Goal: Transaction & Acquisition: Purchase product/service

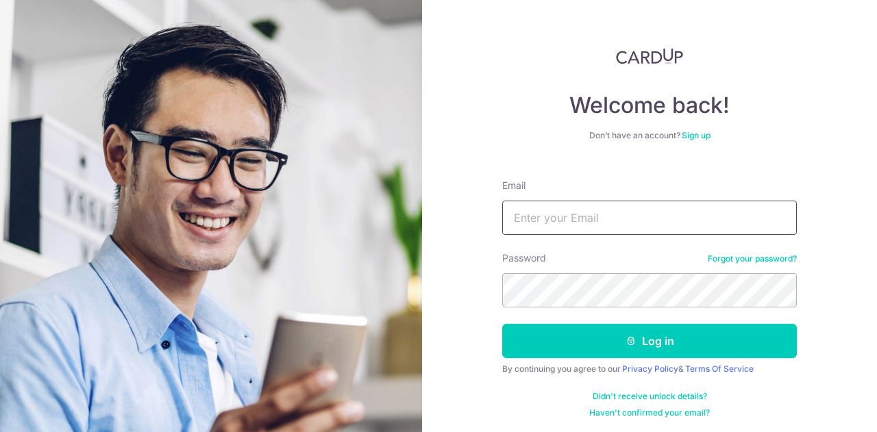
click at [502, 324] on button "Log in" at bounding box center [649, 341] width 295 height 34
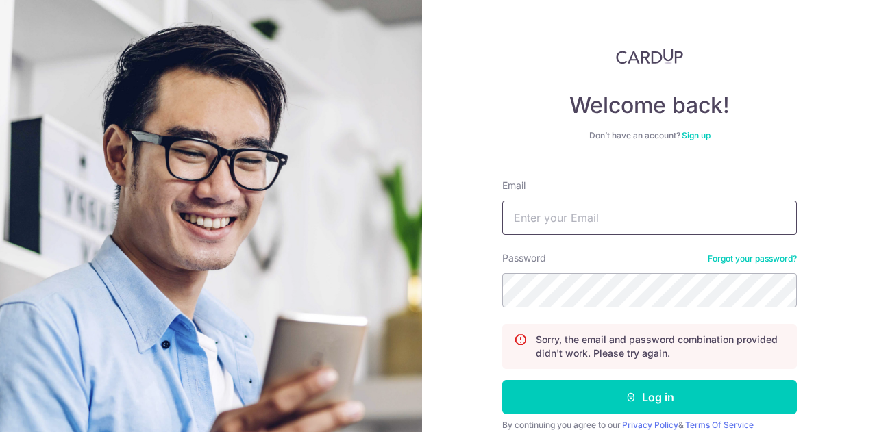
click at [606, 228] on input "Email" at bounding box center [649, 218] width 295 height 34
type input "[EMAIL_ADDRESS][DOMAIN_NAME]"
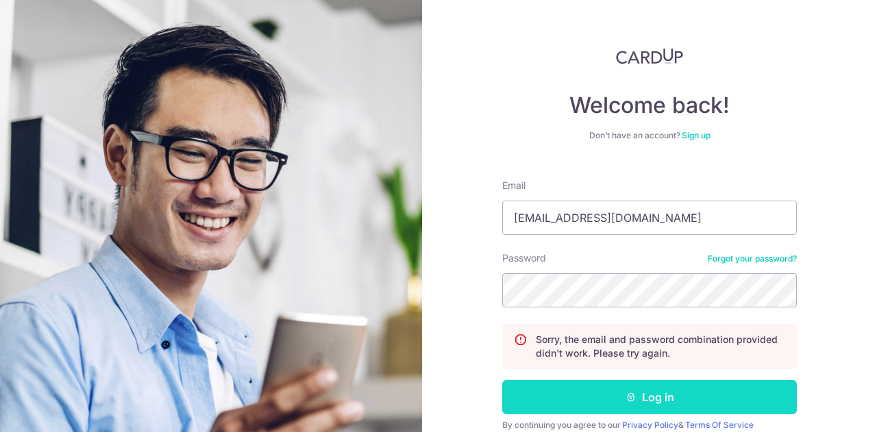
click at [636, 396] on button "Log in" at bounding box center [649, 397] width 295 height 34
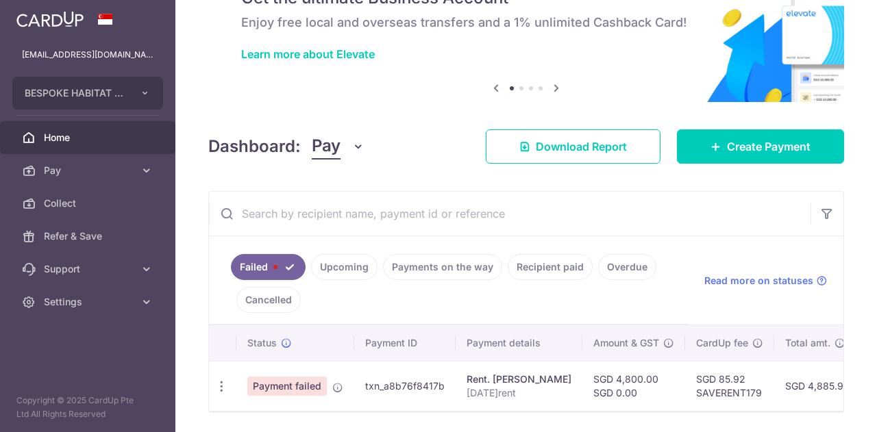
scroll to position [125, 0]
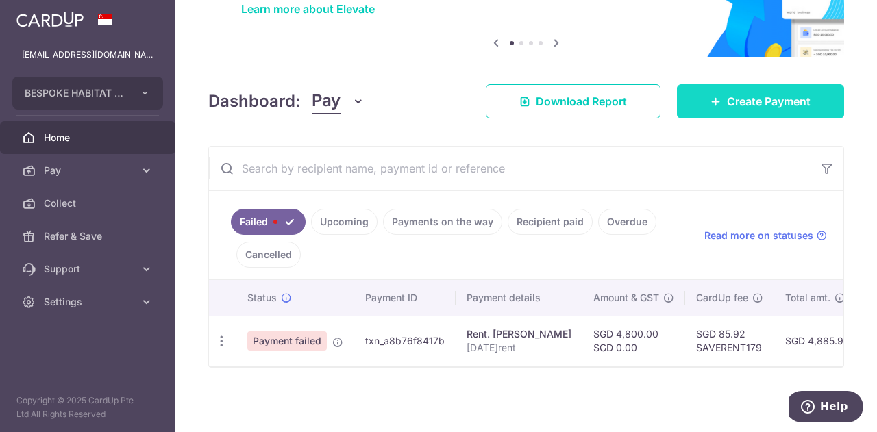
click at [754, 102] on span "Create Payment" at bounding box center [769, 101] width 84 height 16
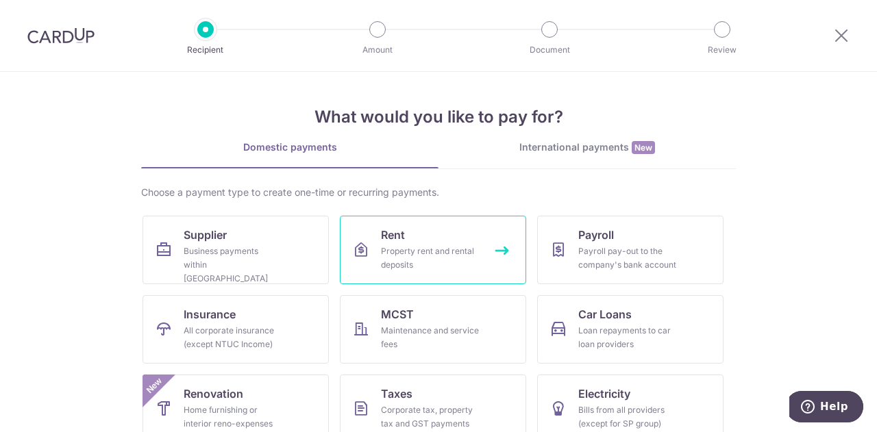
click at [424, 258] on div "Property rent and rental deposits" at bounding box center [430, 258] width 99 height 27
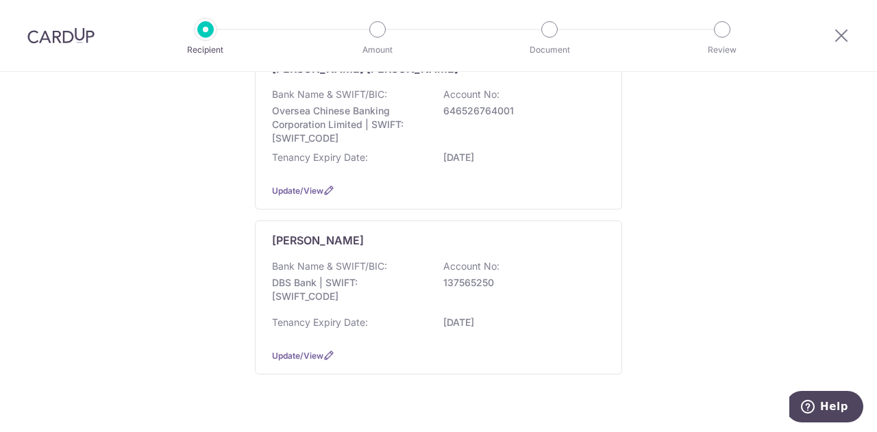
scroll to position [424, 0]
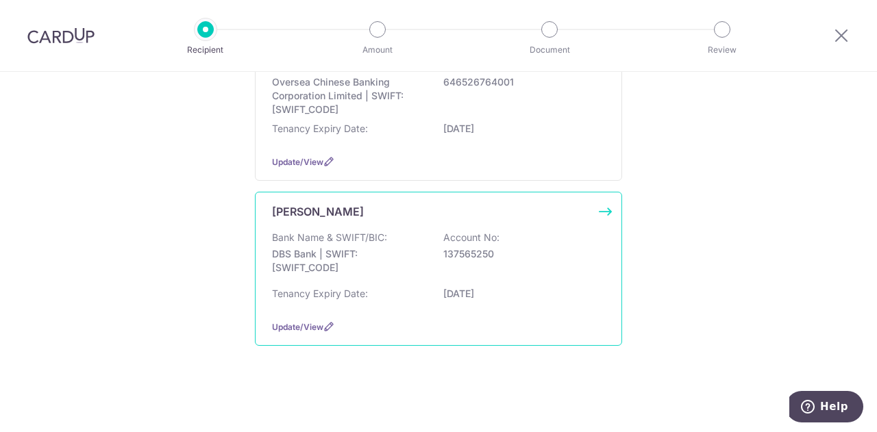
click at [496, 274] on div "Bank Name & SWIFT/BIC: DBS Bank | SWIFT: DBSSSGSGXXX Account No: 137565250" at bounding box center [438, 256] width 333 height 51
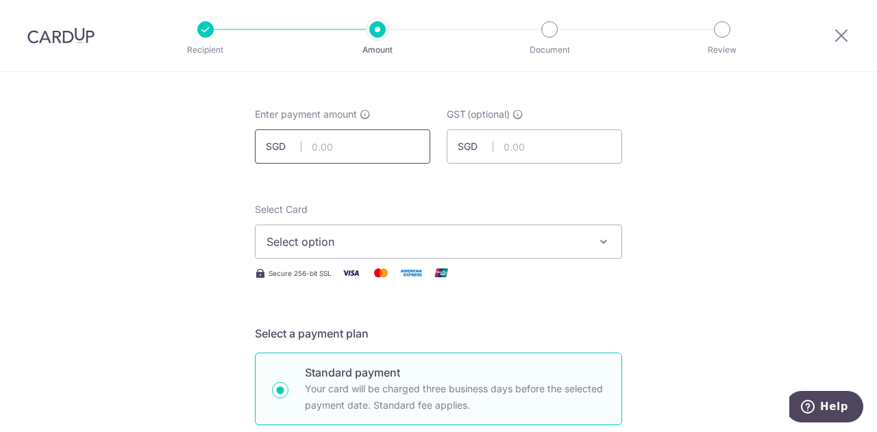
click at [377, 149] on input "text" at bounding box center [342, 147] width 175 height 34
type input "4,800.00"
click at [380, 235] on span "Select option" at bounding box center [426, 242] width 319 height 16
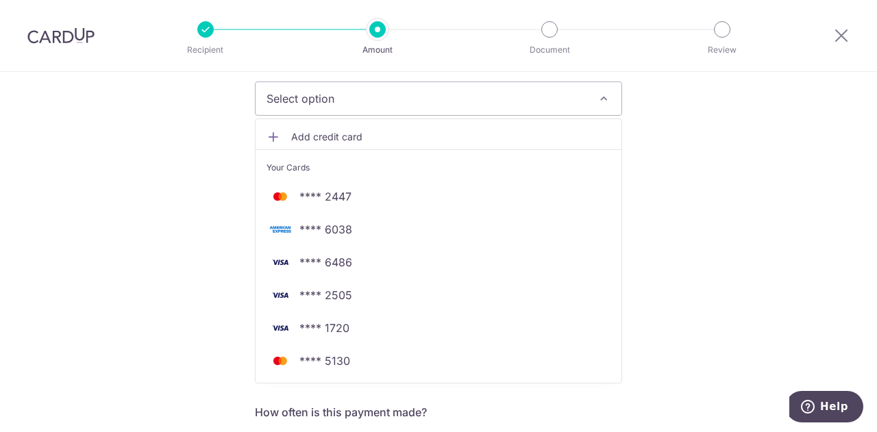
scroll to position [199, 0]
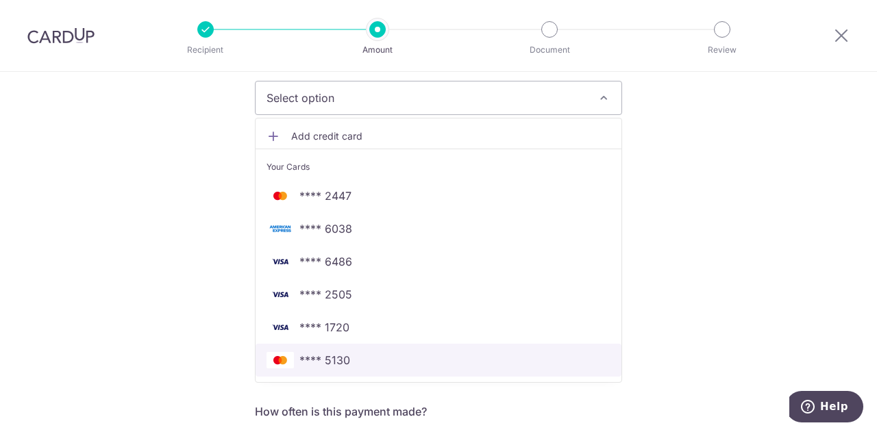
click at [363, 363] on span "**** 5130" at bounding box center [439, 360] width 344 height 16
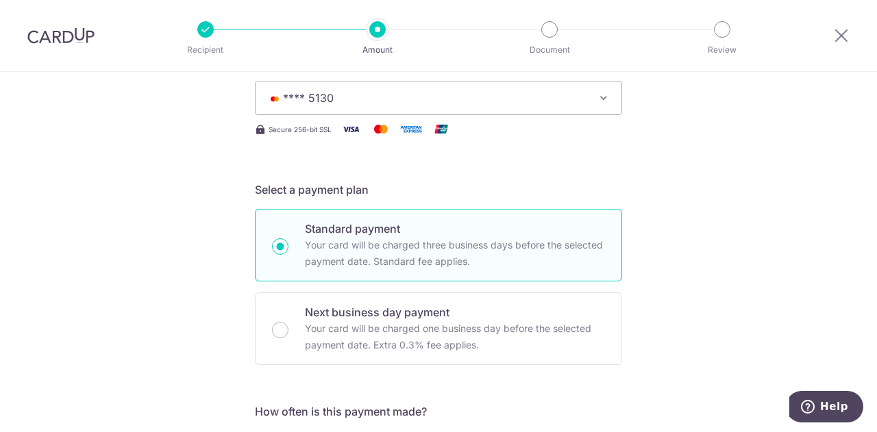
scroll to position [414, 0]
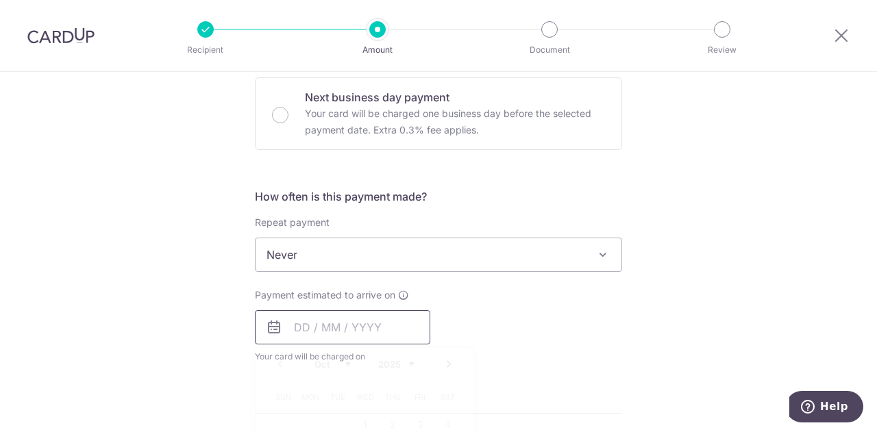
click at [356, 328] on input "text" at bounding box center [342, 327] width 175 height 34
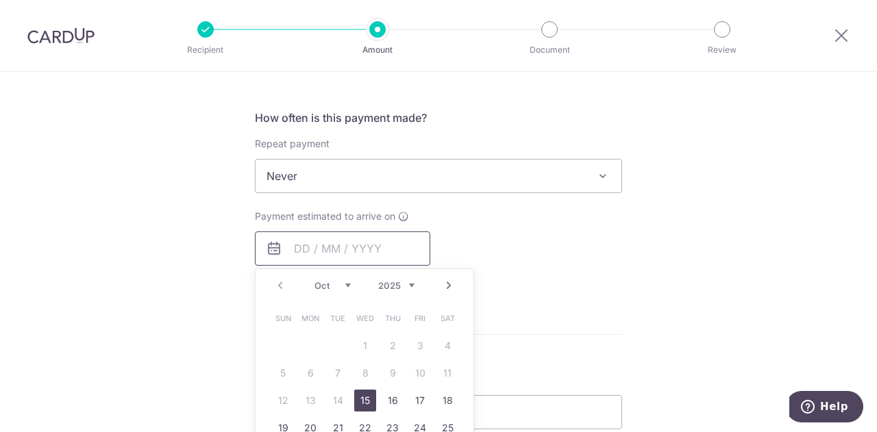
scroll to position [493, 0]
click at [358, 400] on link "15" at bounding box center [365, 400] width 22 height 22
type input "15/10/2025"
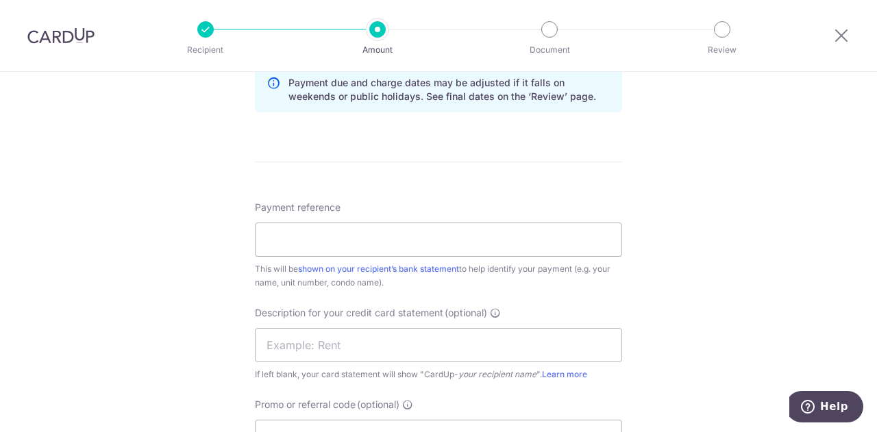
scroll to position [722, 0]
click at [463, 246] on input "Payment reference" at bounding box center [438, 239] width 367 height 34
type input "1306Oct2025rent"
click at [456, 344] on input "text" at bounding box center [438, 345] width 367 height 34
drag, startPoint x: 360, startPoint y: 237, endPoint x: 241, endPoint y: 228, distance: 118.9
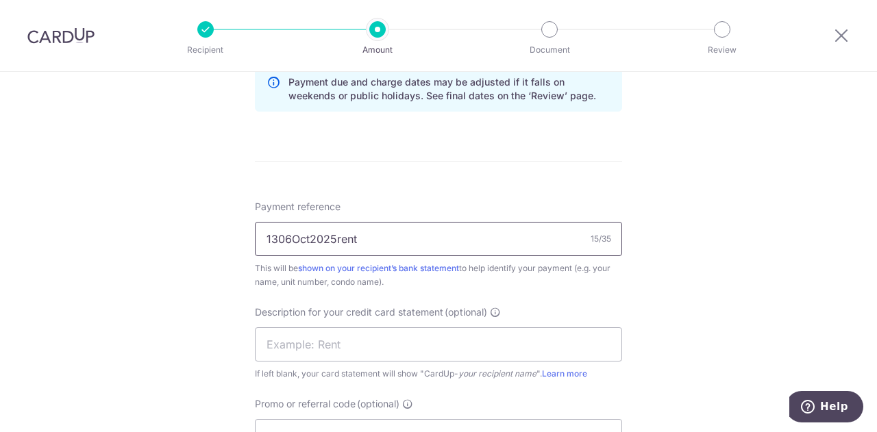
click at [241, 228] on div "Tell us more about your payment Enter payment amount SGD 4,800.00 4800.00 GST (…" at bounding box center [438, 44] width 877 height 1388
click at [349, 350] on input "text" at bounding box center [438, 345] width 367 height 34
paste input "1306Oct2025rent"
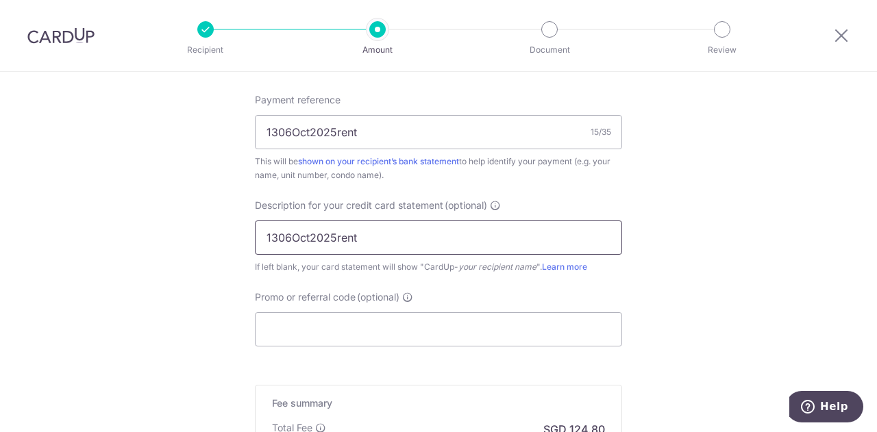
scroll to position [831, 0]
type input "1306Oct2025rent"
click at [356, 334] on input "Promo or referral code (optional)" at bounding box center [438, 327] width 367 height 34
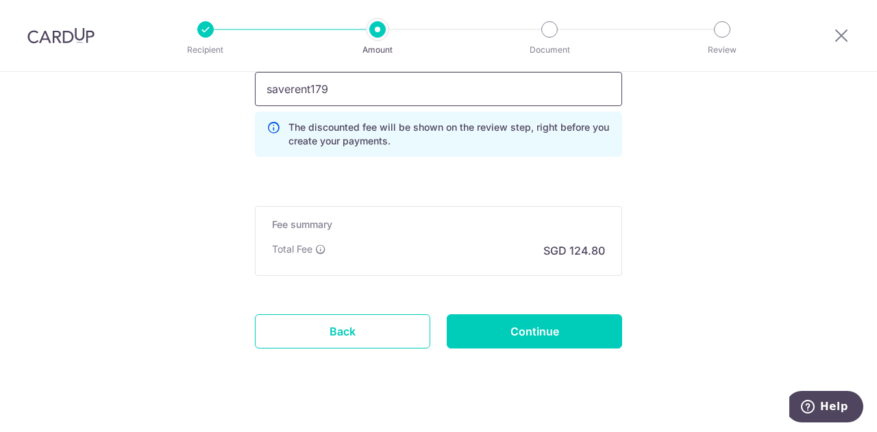
scroll to position [1072, 0]
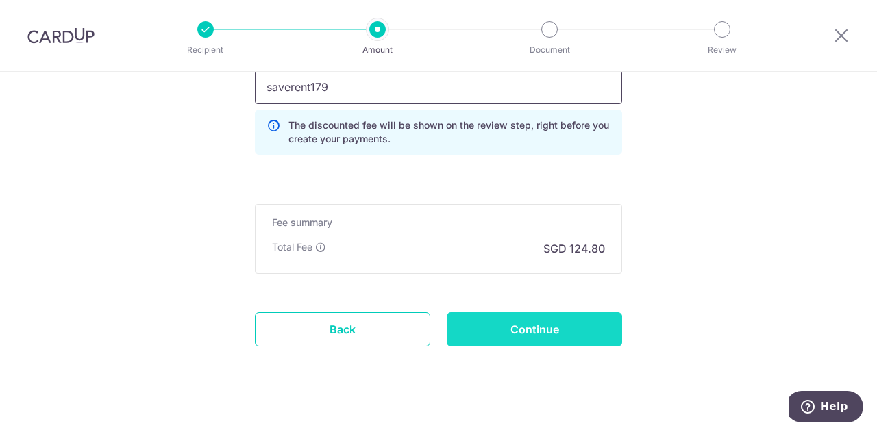
type input "saverent179"
click at [541, 330] on input "Continue" at bounding box center [534, 330] width 175 height 34
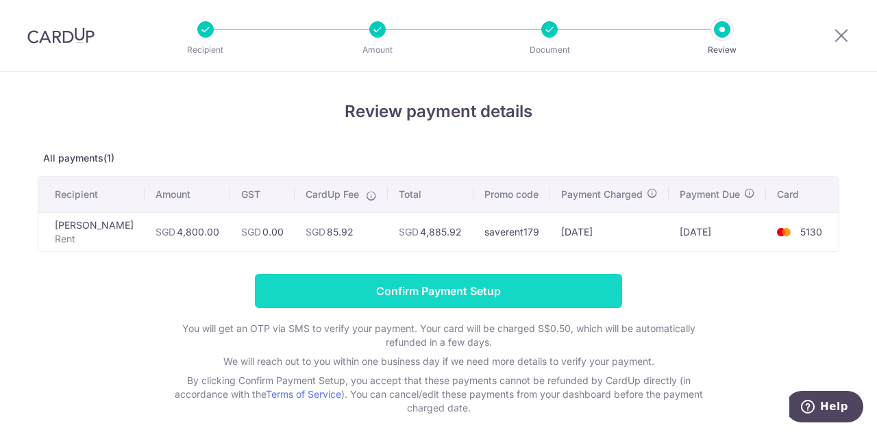
click at [526, 300] on input "Confirm Payment Setup" at bounding box center [438, 291] width 367 height 34
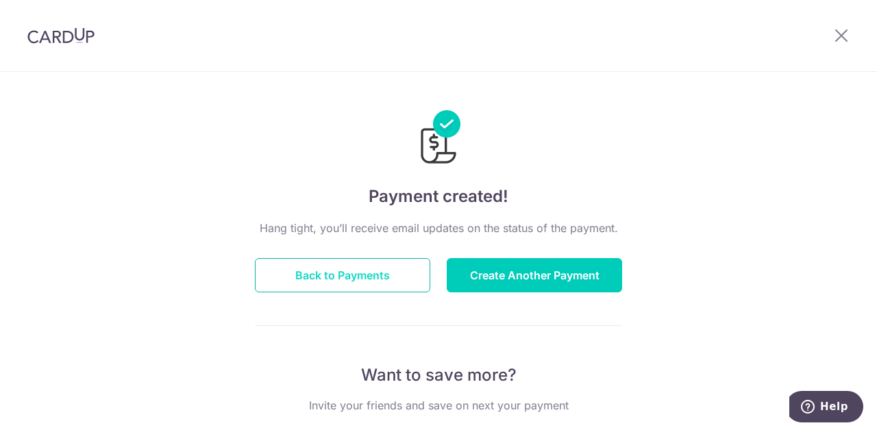
click at [413, 278] on button "Back to Payments" at bounding box center [342, 275] width 175 height 34
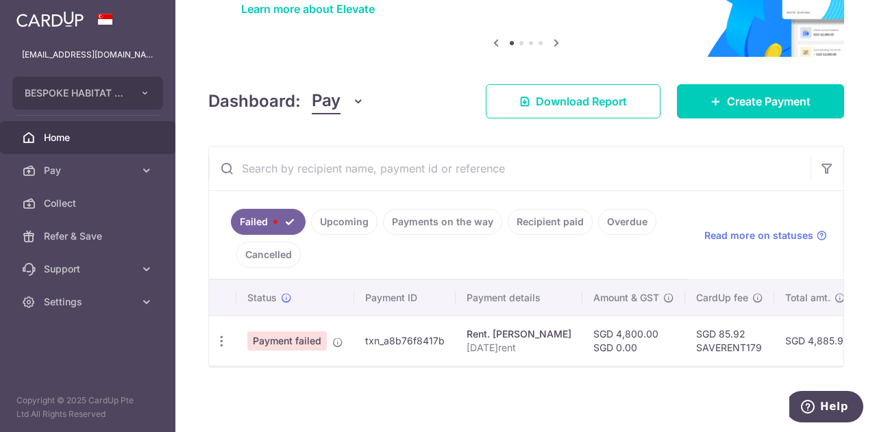
scroll to position [119, 0]
click at [361, 225] on link "Upcoming" at bounding box center [344, 222] width 66 height 26
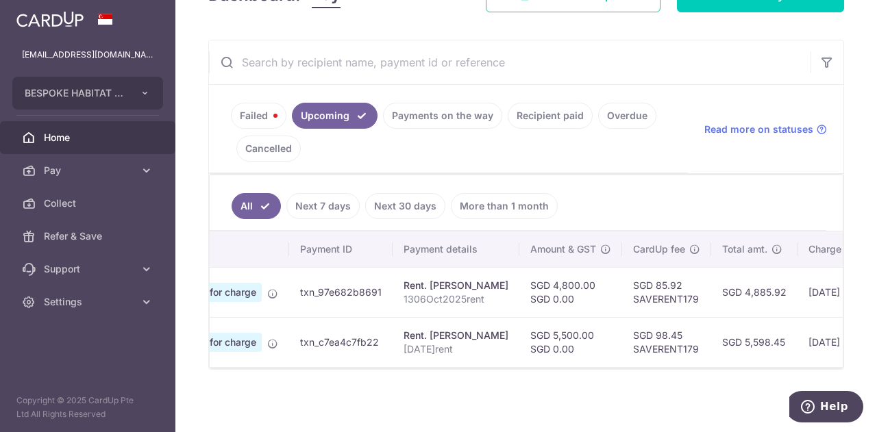
scroll to position [0, 0]
